Goal: Task Accomplishment & Management: Manage account settings

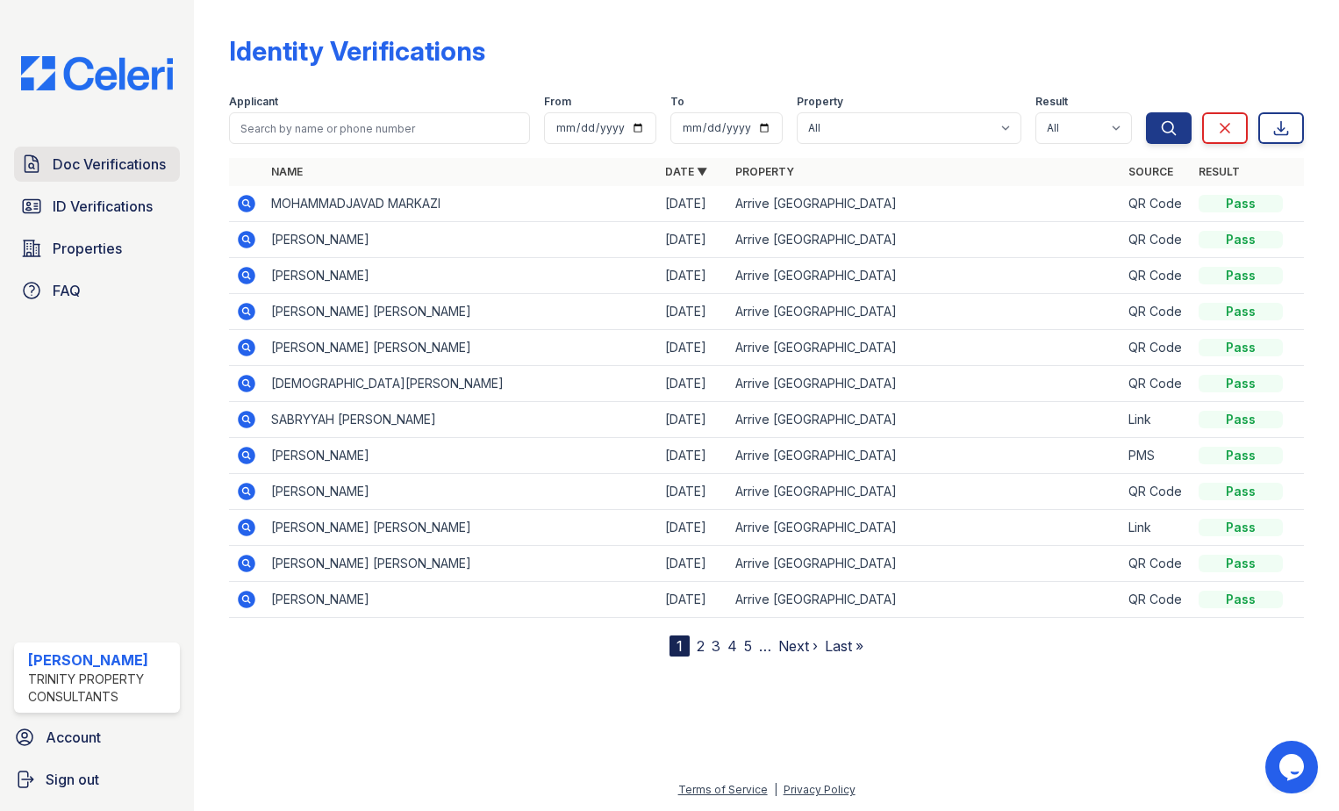
click at [76, 159] on span "Doc Verifications" at bounding box center [109, 164] width 113 height 21
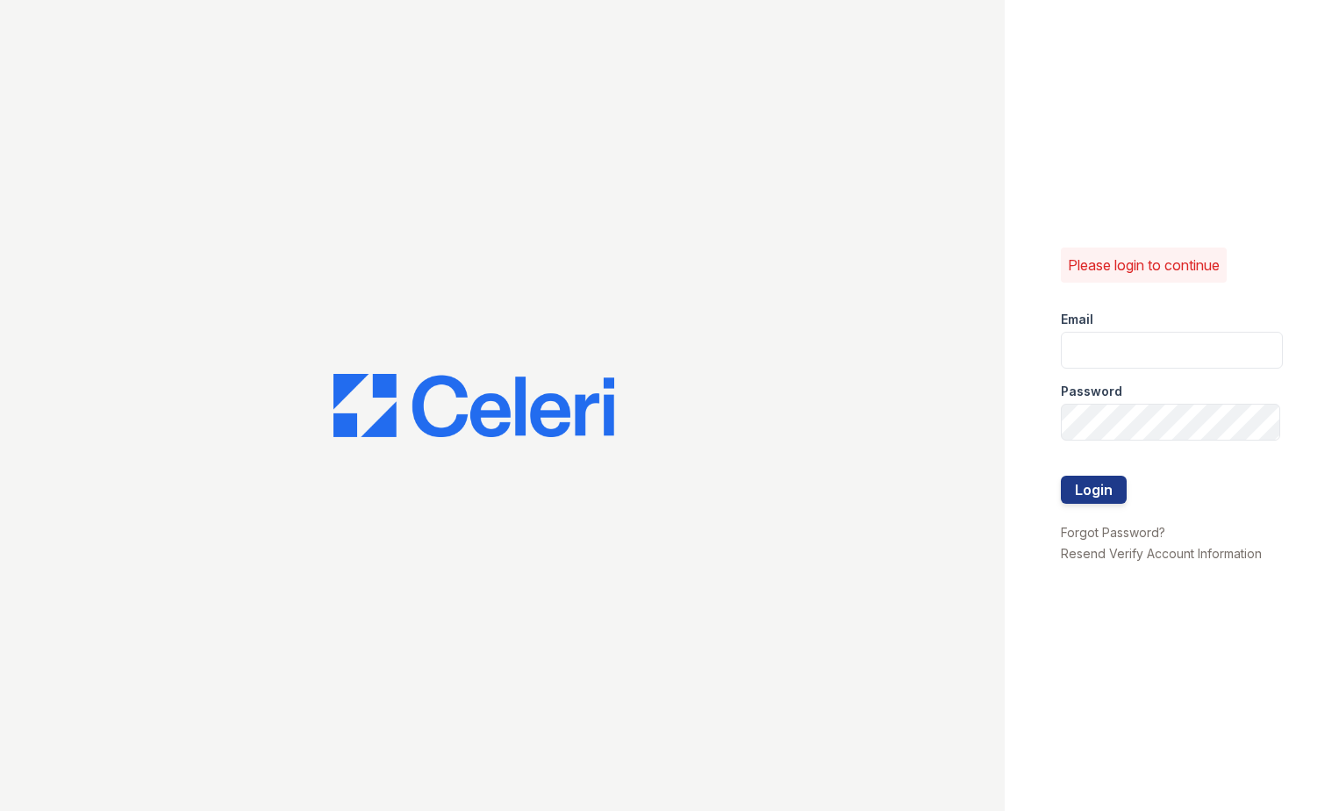
click at [1092, 331] on div "Email" at bounding box center [1172, 314] width 223 height 35
click at [1104, 355] on input "email" at bounding box center [1172, 350] width 223 height 37
type input "[EMAIL_ADDRESS][DOMAIN_NAME]"
click at [1061, 476] on button "Login" at bounding box center [1094, 490] width 66 height 28
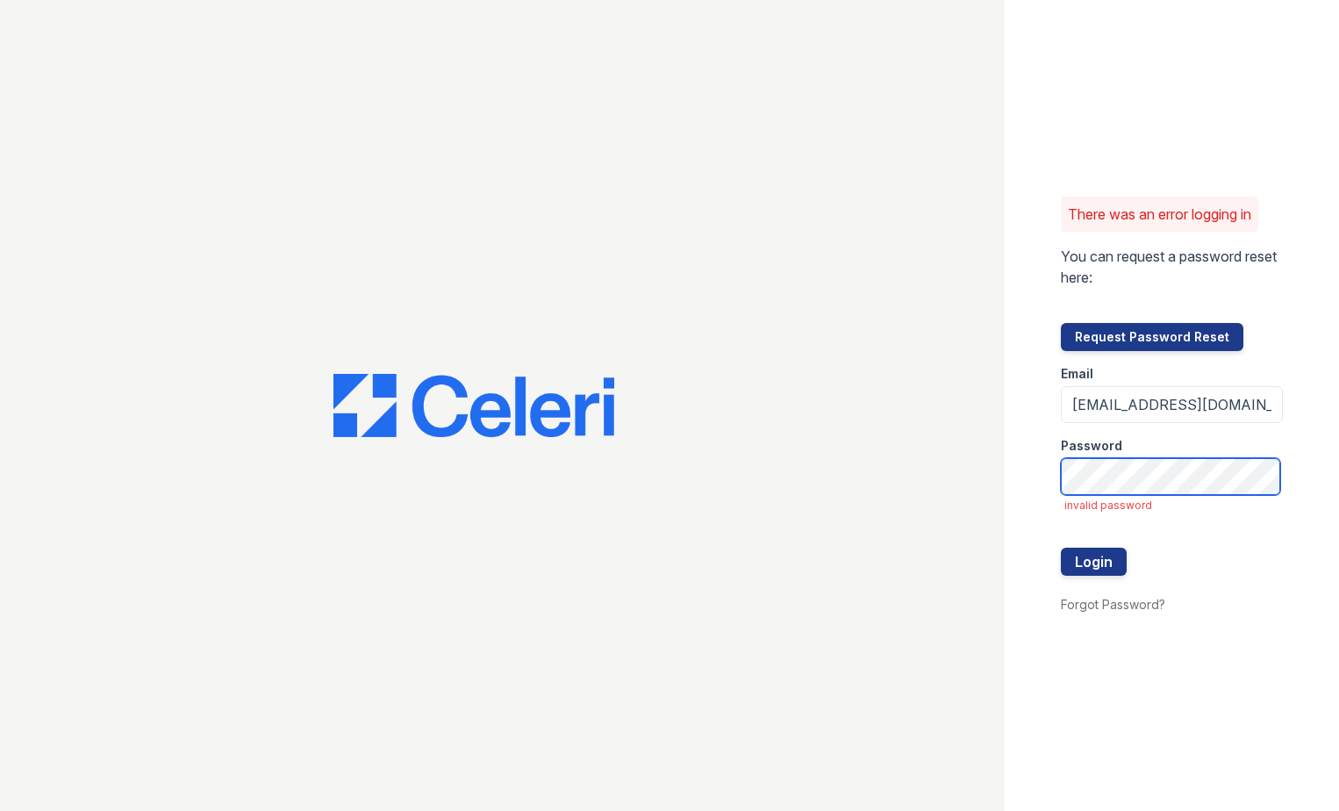
click at [1061, 548] on button "Login" at bounding box center [1094, 562] width 66 height 28
